Goal: Task Accomplishment & Management: Use online tool/utility

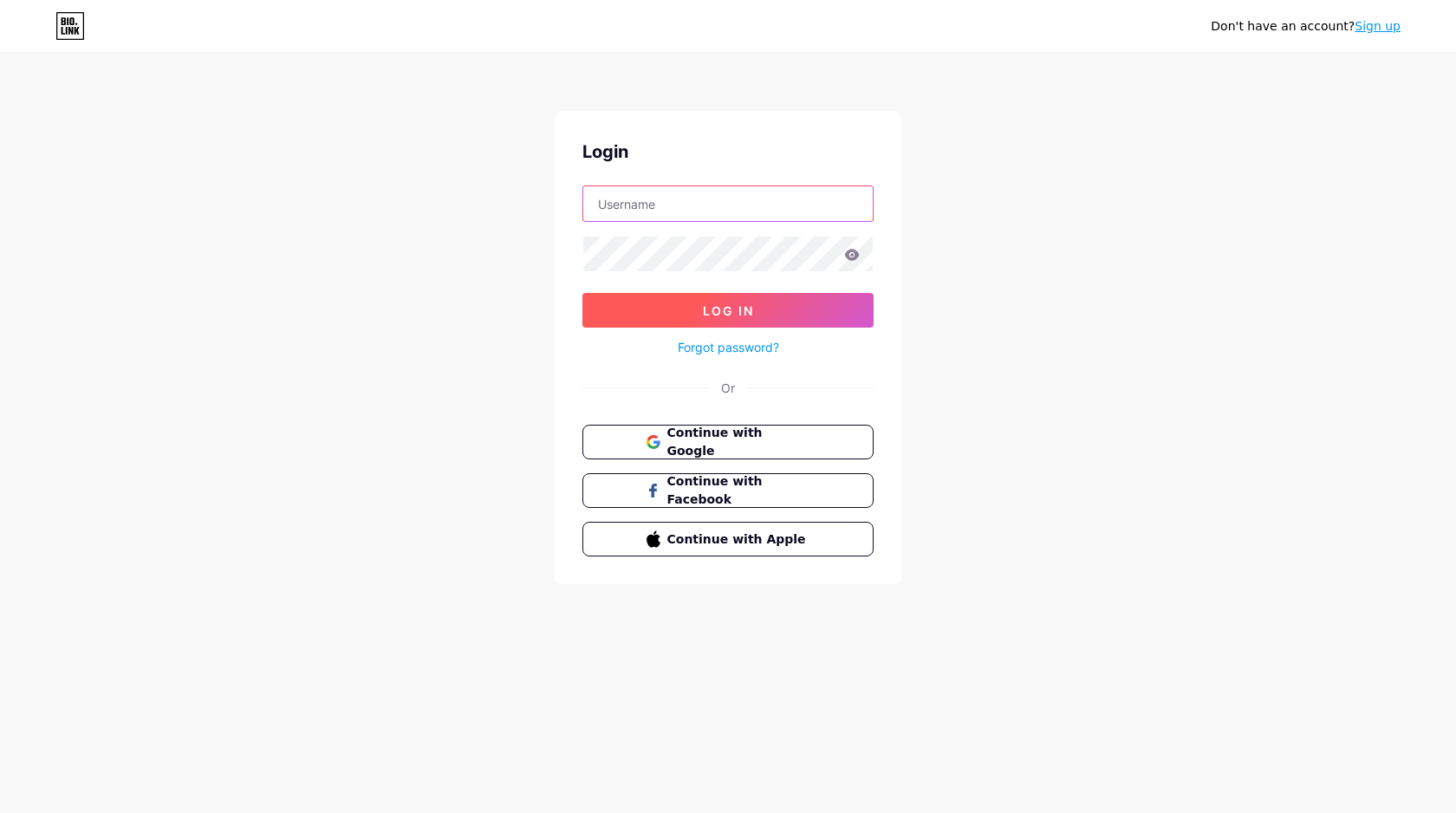
type input "[EMAIL_ADDRESS][DOMAIN_NAME]"
click at [717, 318] on button "Log In" at bounding box center [727, 310] width 291 height 35
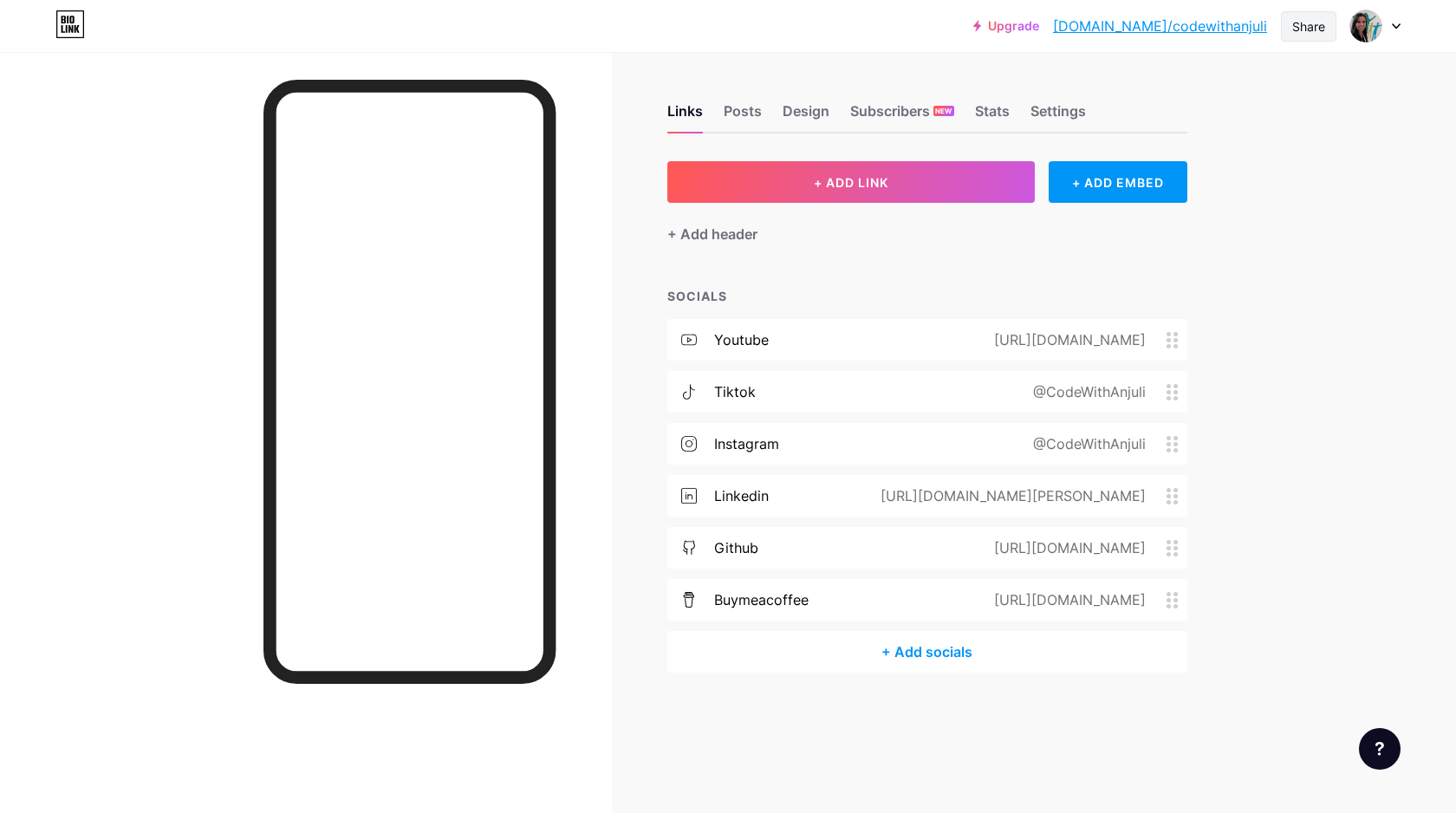
click at [1292, 32] on div "Share" at bounding box center [1308, 26] width 33 height 18
click at [1255, 138] on div "Get my QR code" at bounding box center [1206, 131] width 258 height 42
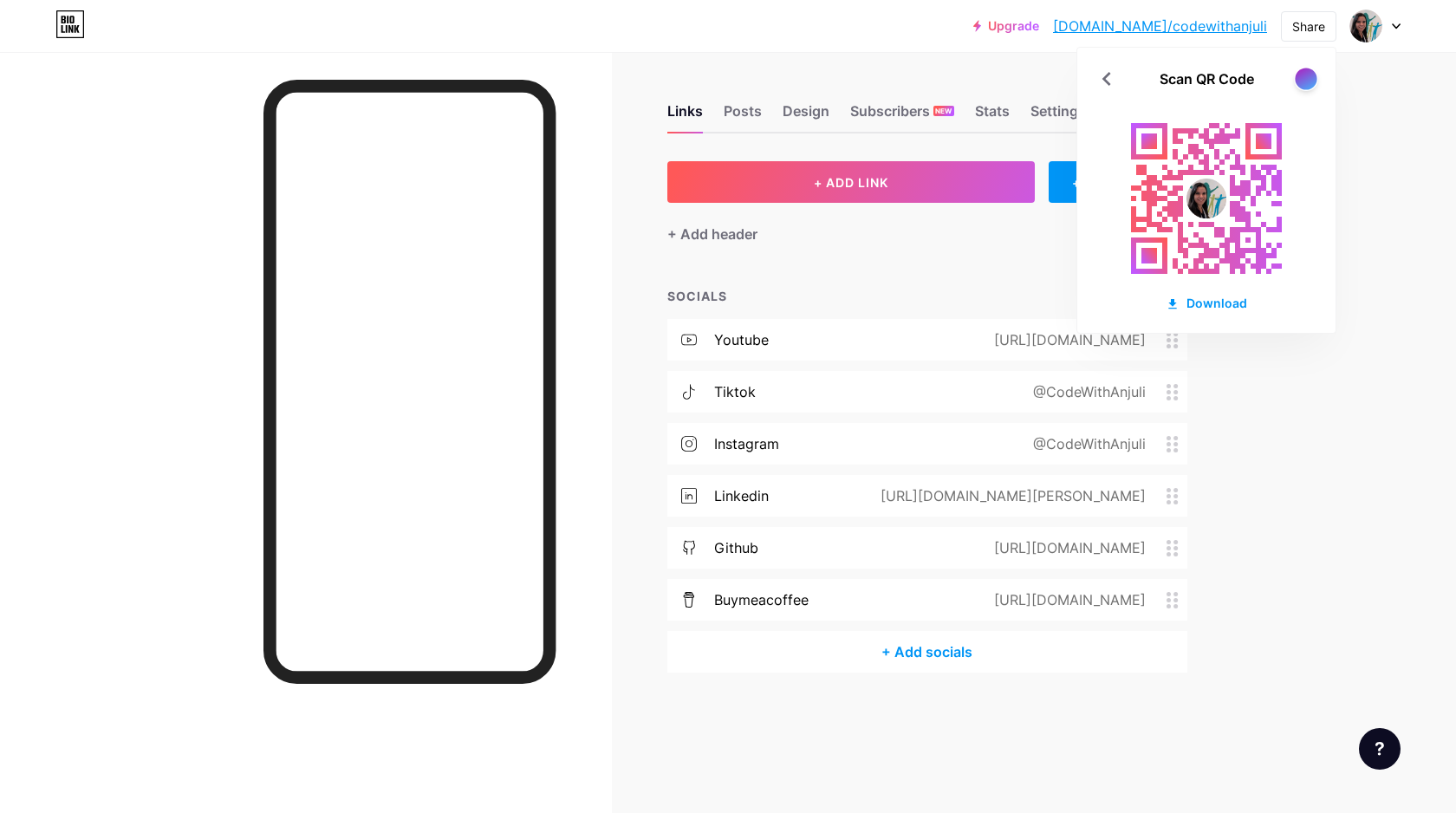
click at [1303, 83] on div at bounding box center [1305, 78] width 22 height 22
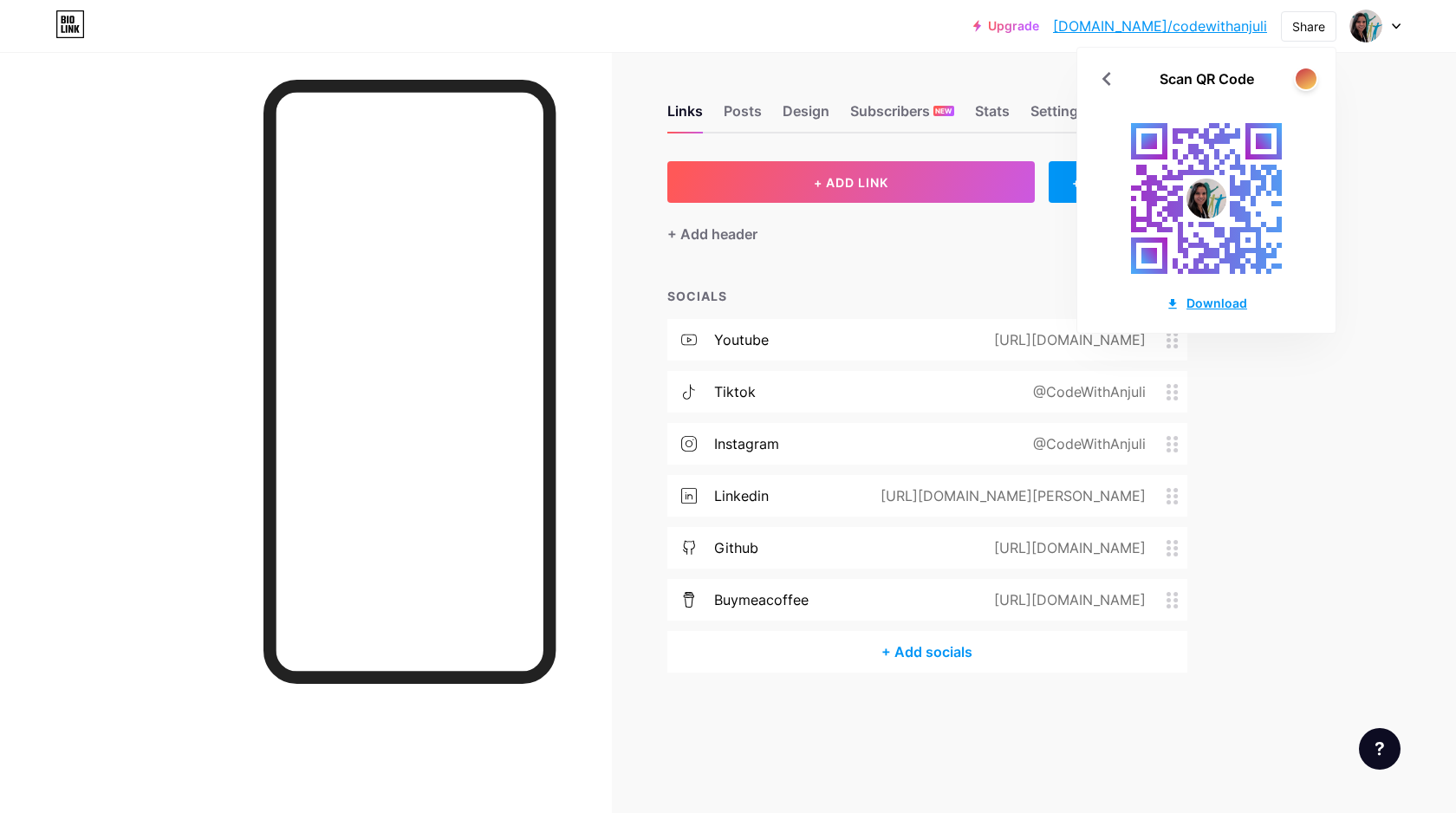
click at [1197, 302] on div "Download" at bounding box center [1206, 302] width 82 height 18
click at [938, 503] on div "[URL][DOMAIN_NAME][PERSON_NAME]" at bounding box center [1009, 496] width 314 height 21
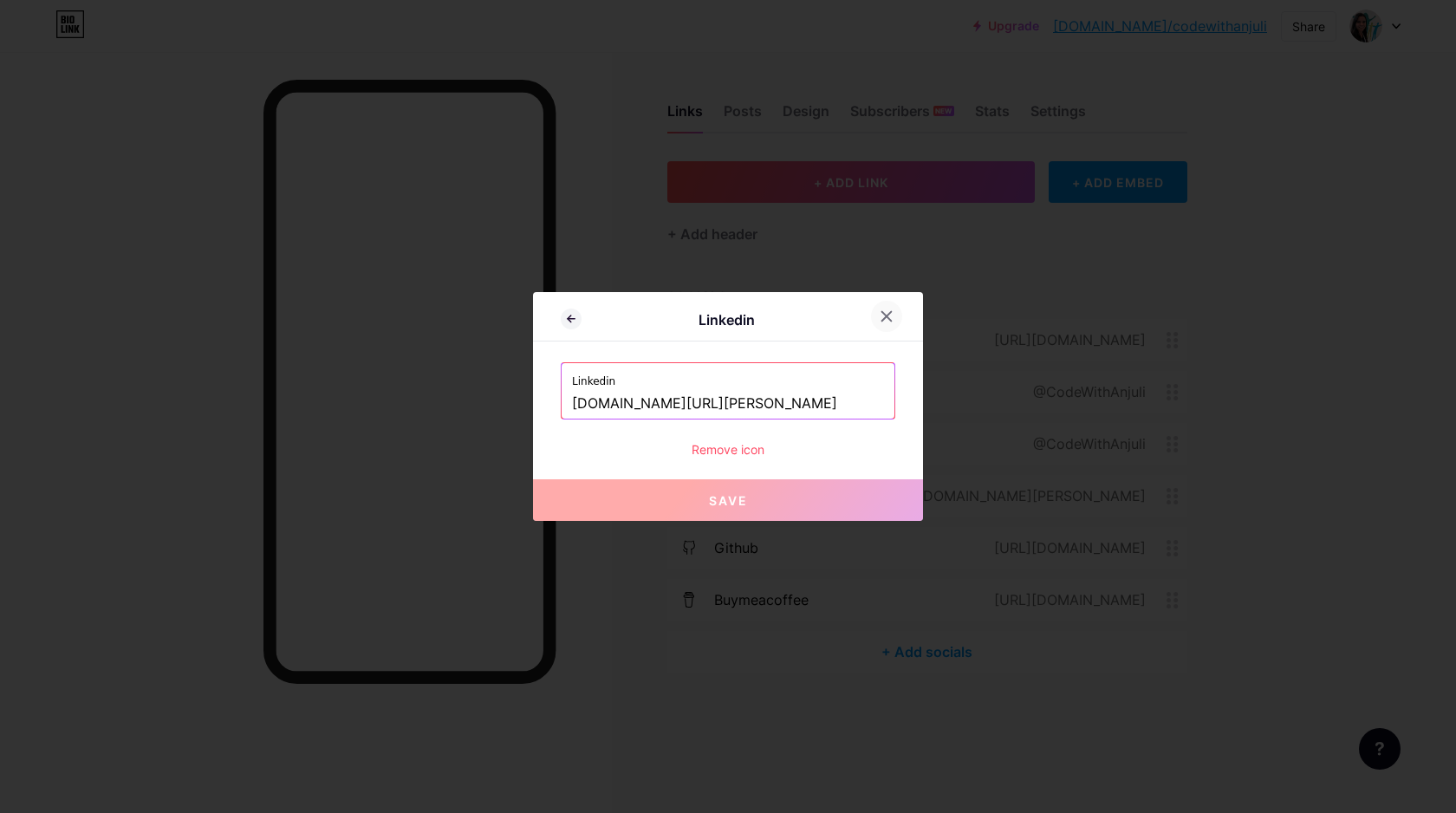
click at [888, 320] on icon at bounding box center [886, 316] width 14 height 14
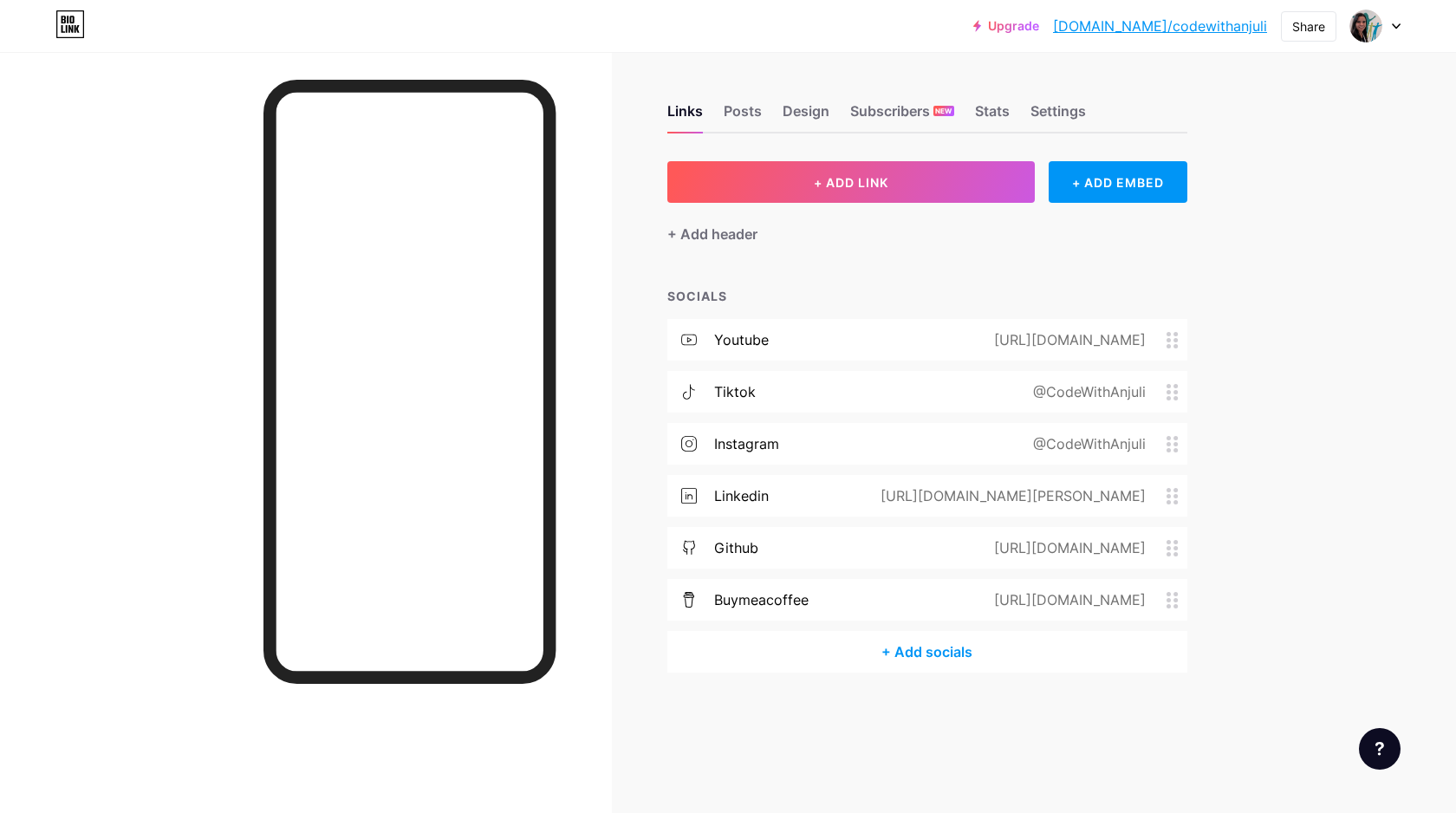
click at [852, 491] on div "[URL][DOMAIN_NAME][PERSON_NAME]" at bounding box center [1009, 496] width 314 height 21
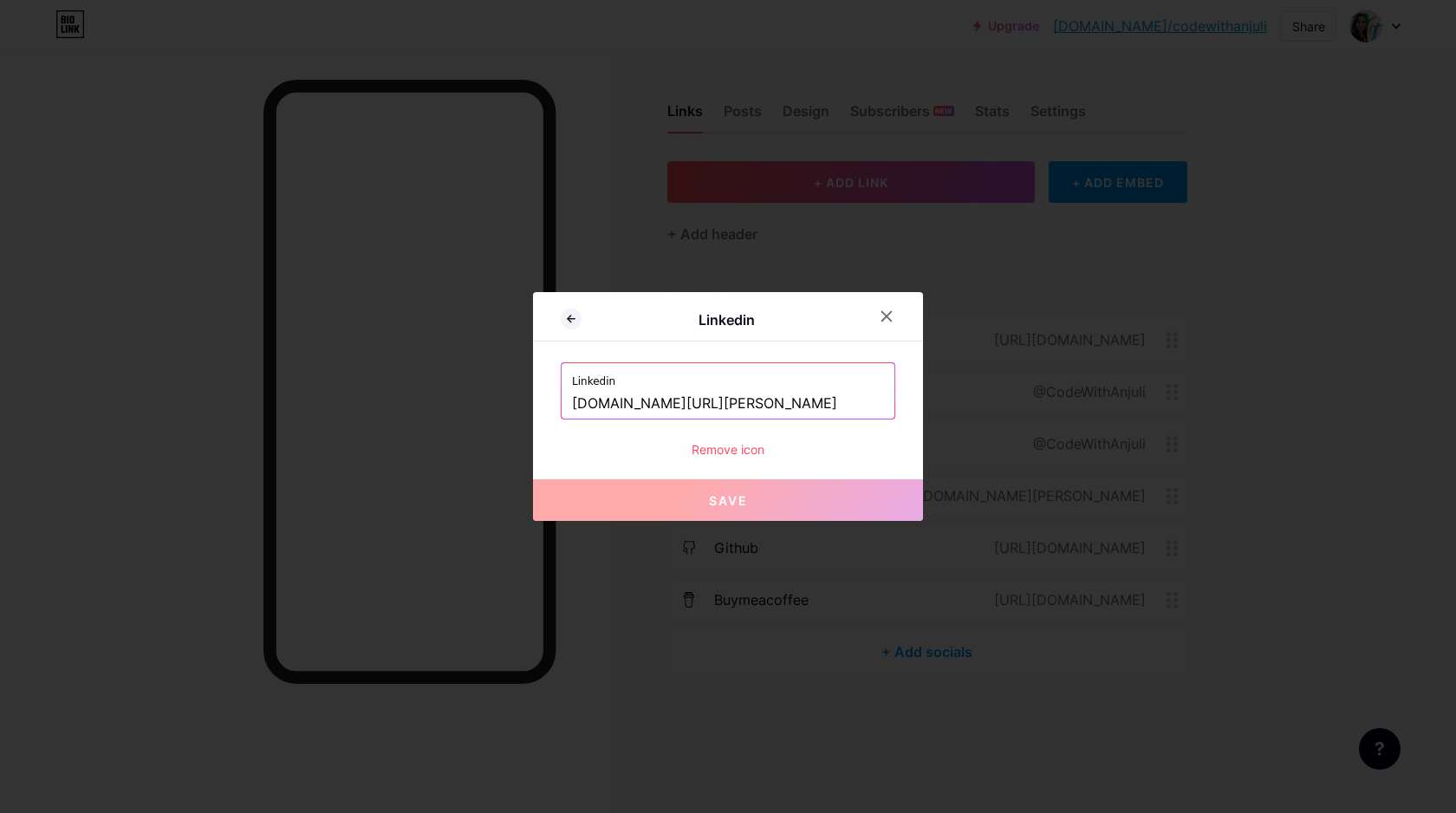
click at [768, 397] on input "[DOMAIN_NAME][URL][PERSON_NAME]" at bounding box center [727, 404] width 312 height 30
click at [890, 314] on icon at bounding box center [886, 316] width 14 height 14
